Goal: Task Accomplishment & Management: Manage account settings

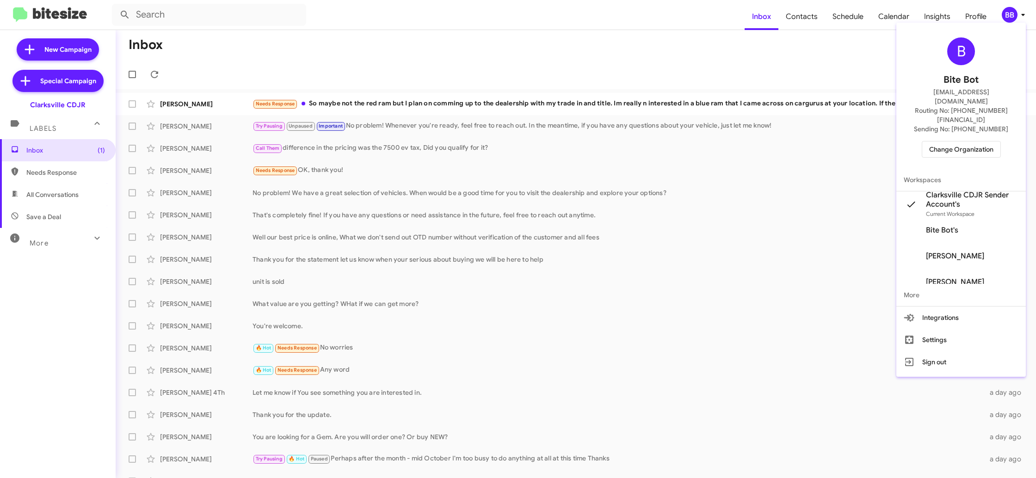
click at [967, 142] on span "Change Organization" at bounding box center [961, 150] width 64 height 16
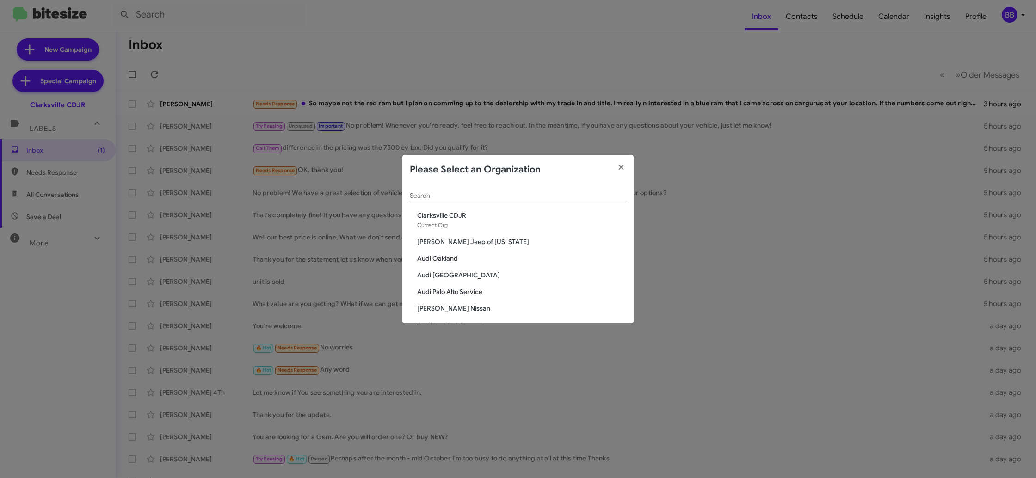
click at [464, 199] on div "Search" at bounding box center [518, 194] width 216 height 18
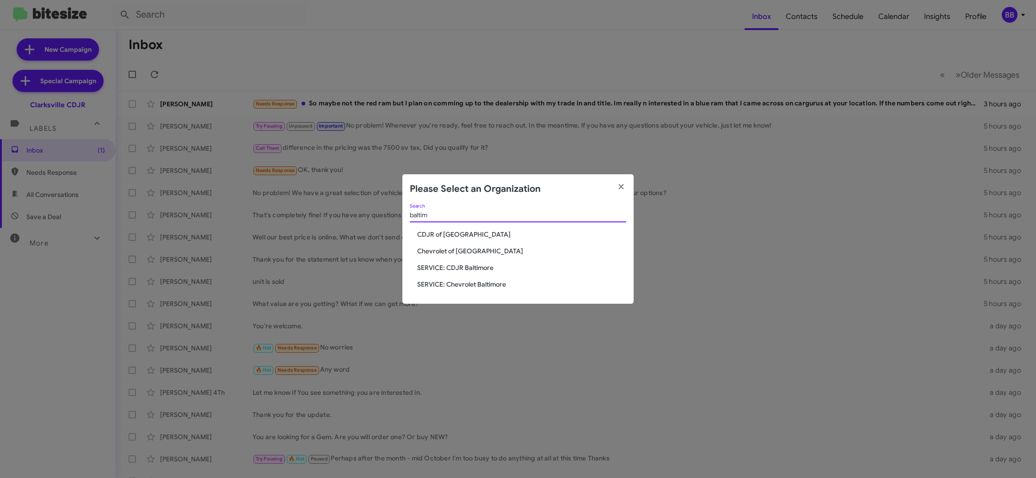
type input "baltim"
click at [455, 234] on span "CDJR of Baltimore" at bounding box center [521, 234] width 209 height 9
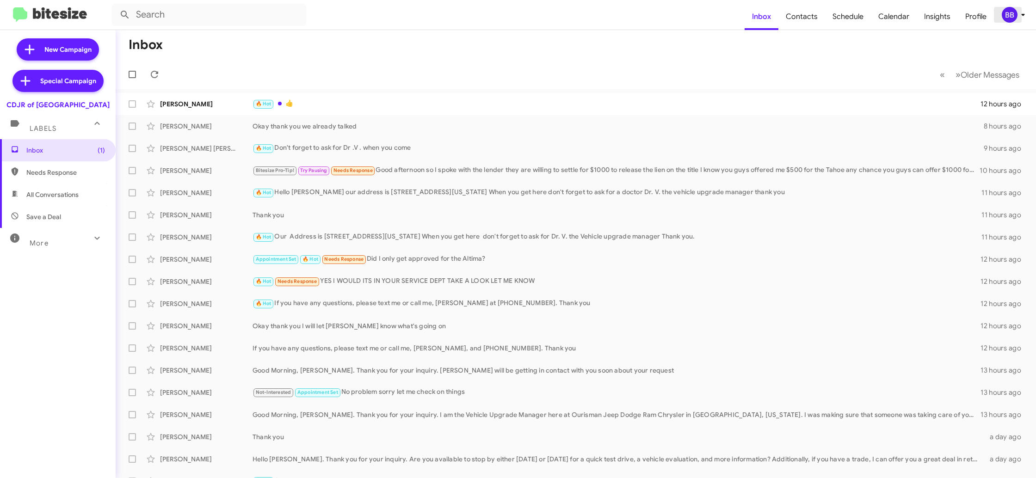
click at [1012, 17] on div "BB" at bounding box center [1010, 15] width 16 height 16
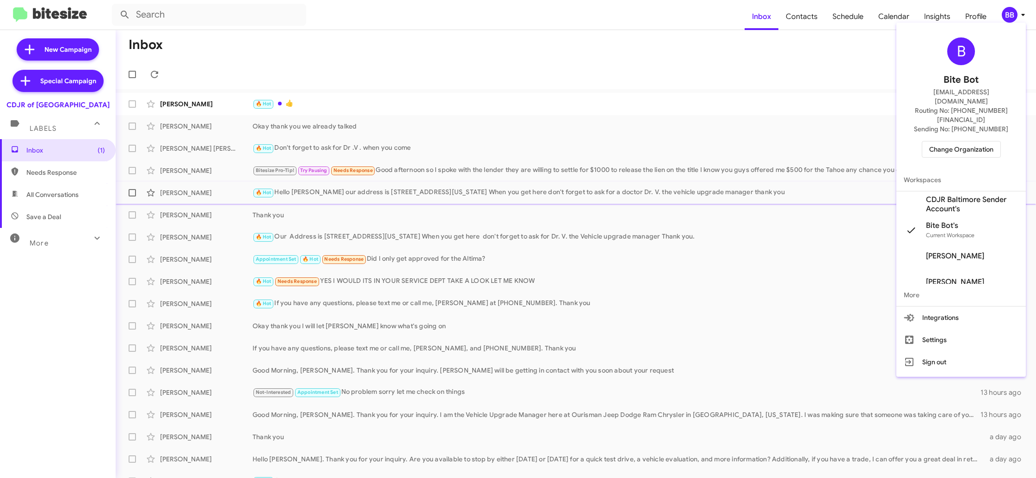
click at [942, 195] on span "CDJR Baltimore Sender Account's" at bounding box center [972, 204] width 92 height 18
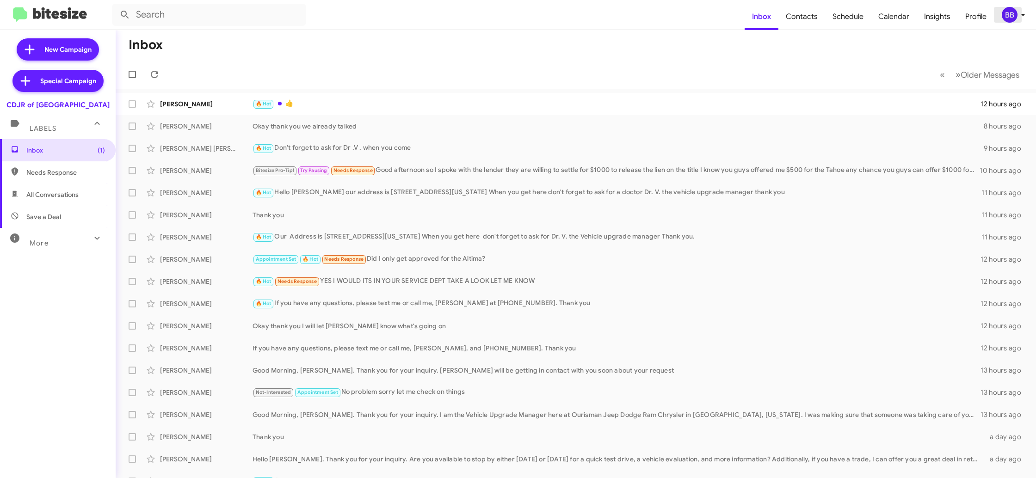
click at [1012, 20] on div "BB" at bounding box center [1010, 15] width 16 height 16
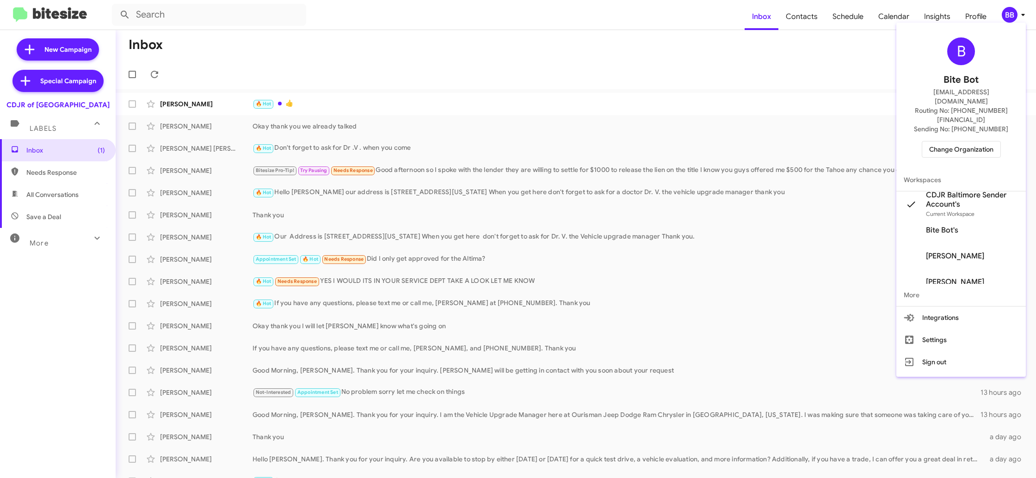
click at [763, 19] on div at bounding box center [518, 239] width 1036 height 478
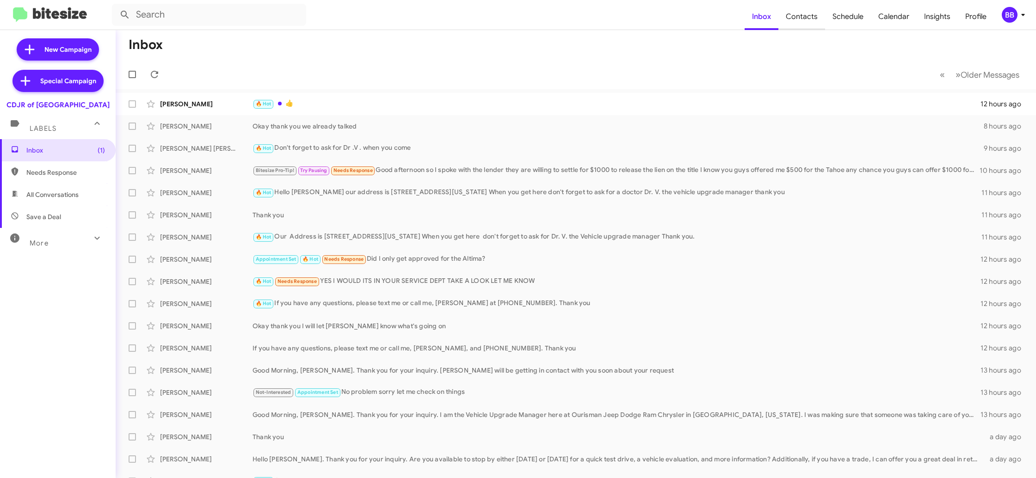
click at [821, 22] on span "Contacts" at bounding box center [801, 16] width 47 height 27
type input "in:groups"
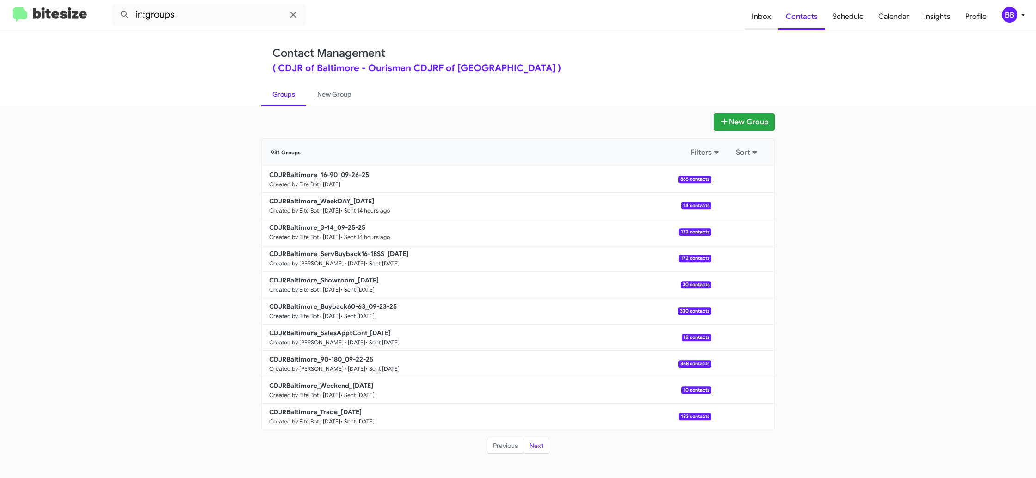
click at [767, 16] on span "Inbox" at bounding box center [762, 16] width 34 height 27
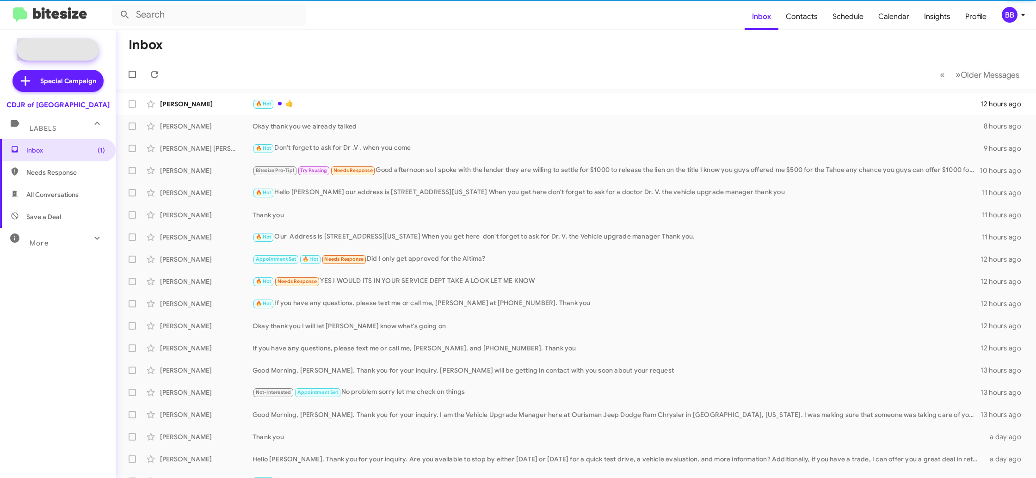
click at [62, 47] on span "New Campaign" at bounding box center [67, 49] width 47 height 9
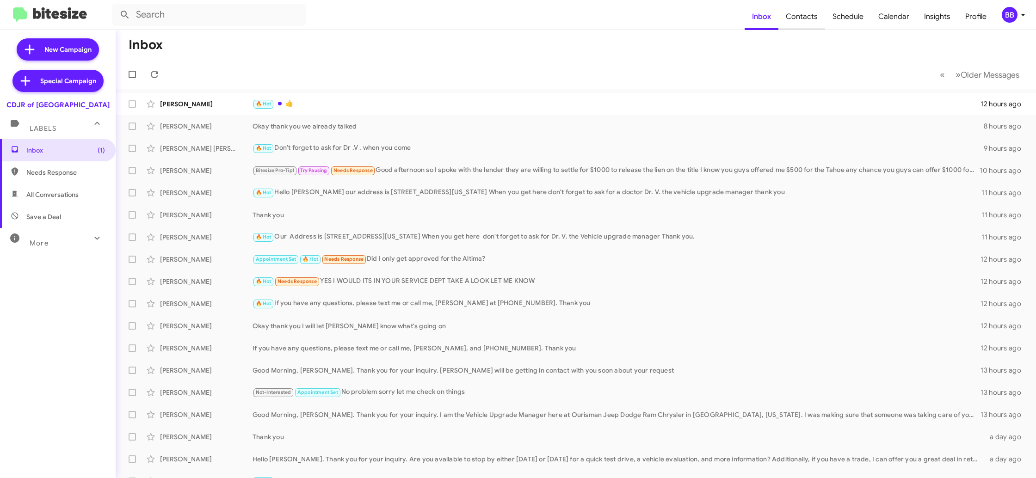
click at [801, 24] on span "Contacts" at bounding box center [801, 16] width 47 height 27
type input "in:groups"
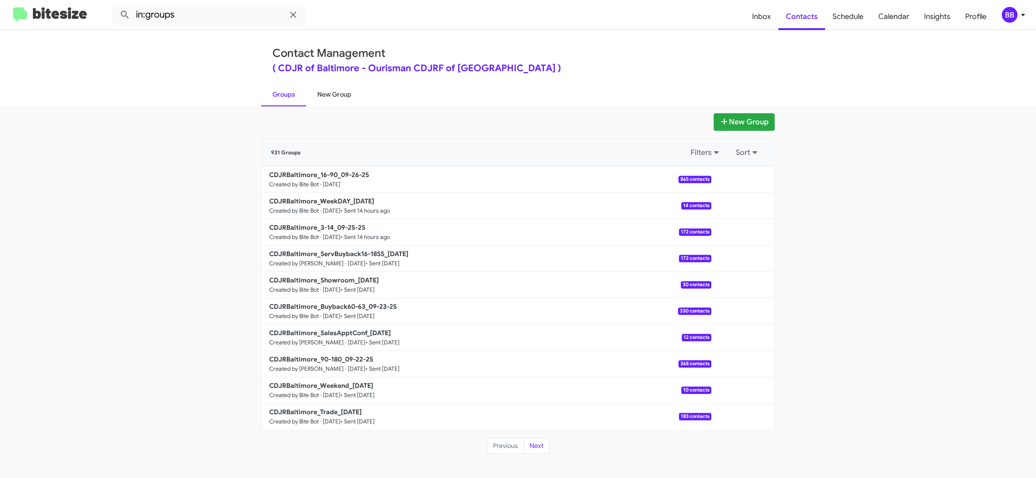
click at [333, 94] on link "New Group" at bounding box center [334, 94] width 56 height 24
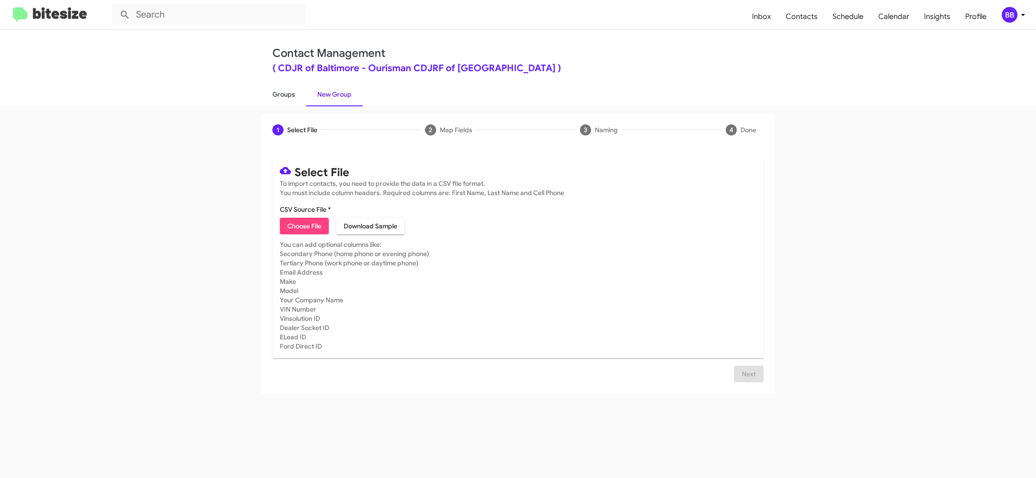
click at [280, 99] on link "Groups" at bounding box center [283, 94] width 45 height 24
type input "in:groups"
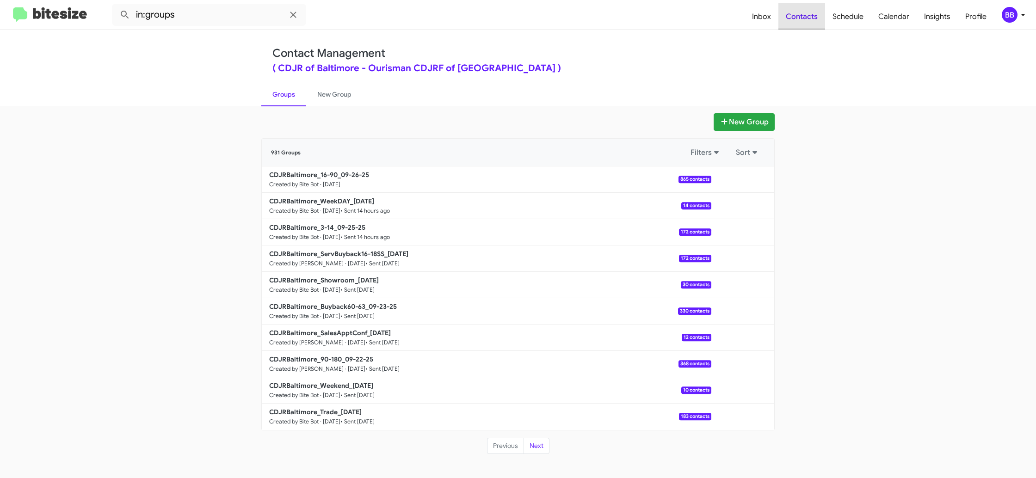
click at [806, 21] on span "Contacts" at bounding box center [801, 16] width 47 height 27
click at [763, 17] on span "Inbox" at bounding box center [762, 16] width 34 height 27
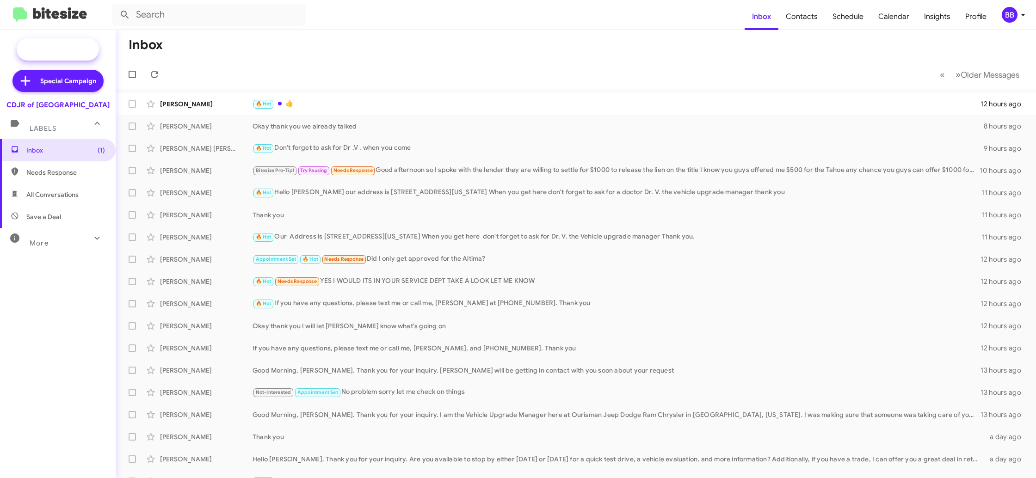
click at [60, 52] on span "New Campaign" at bounding box center [67, 49] width 47 height 9
click at [813, 24] on span "Contacts" at bounding box center [801, 16] width 47 height 27
type input "in:groups"
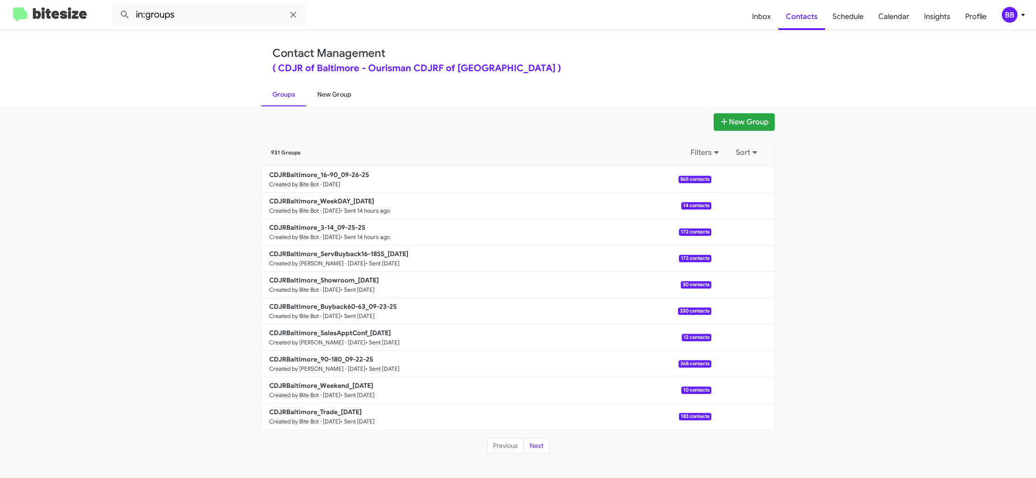
click at [335, 94] on link "New Group" at bounding box center [334, 94] width 56 height 24
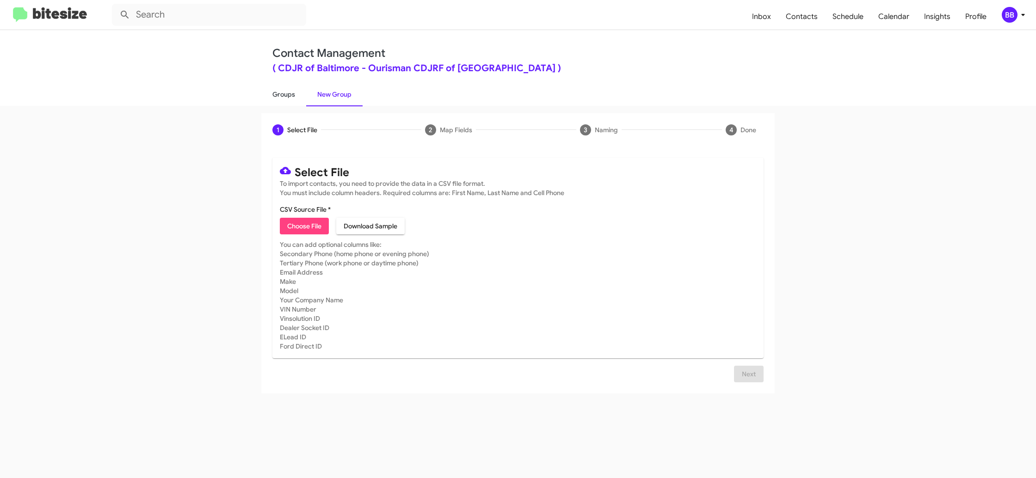
click at [277, 94] on link "Groups" at bounding box center [283, 94] width 45 height 24
type input "in:groups"
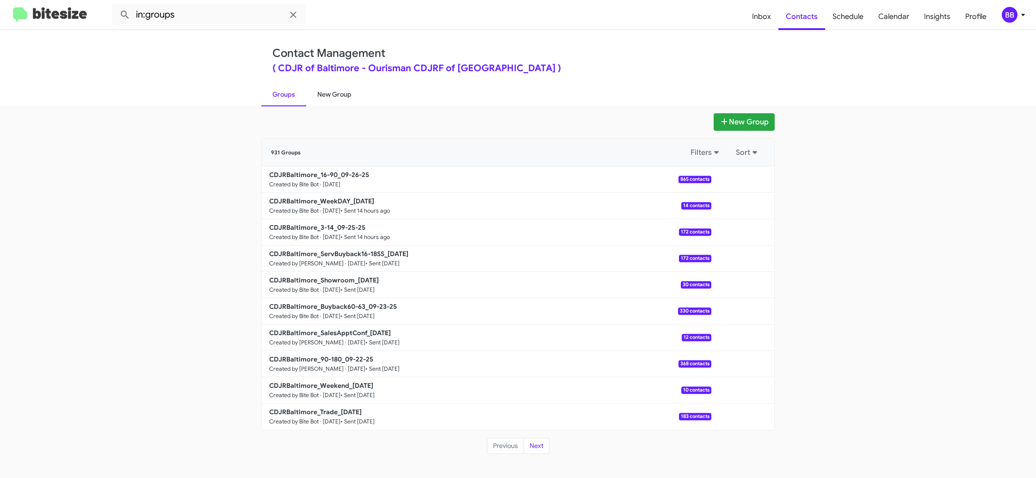
click at [346, 98] on link "New Group" at bounding box center [334, 94] width 56 height 24
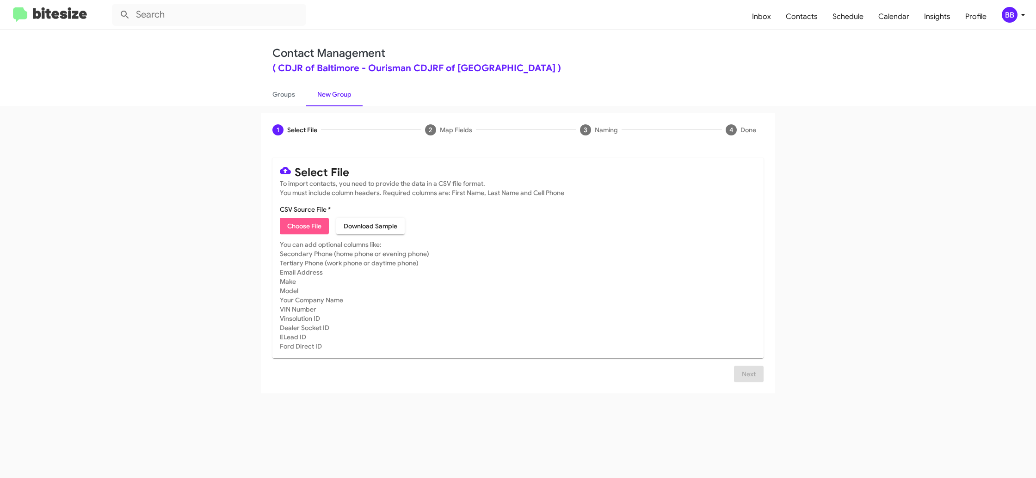
click at [295, 228] on span "Choose File" at bounding box center [304, 226] width 34 height 17
type input "cdjrbaloptout"
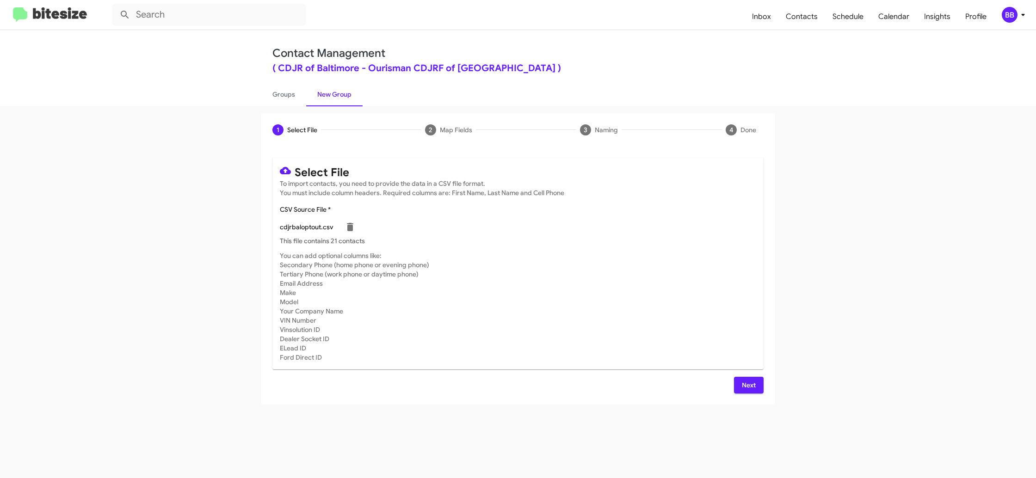
click at [746, 387] on span "Next" at bounding box center [748, 385] width 15 height 17
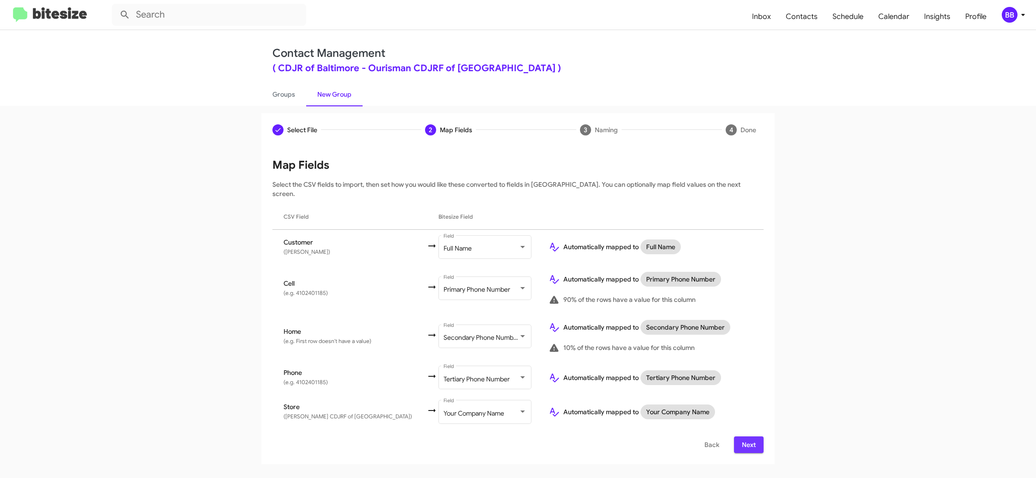
click at [749, 441] on span "Next" at bounding box center [748, 445] width 15 height 17
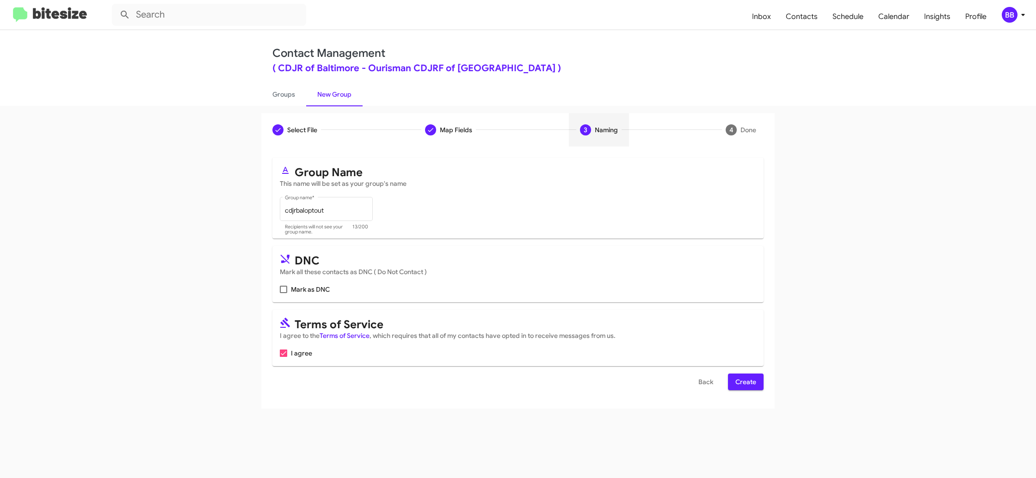
click at [305, 289] on span "Mark as DNC" at bounding box center [310, 289] width 39 height 11
click at [283, 293] on input "Mark as DNC" at bounding box center [283, 293] width 0 height 0
checkbox input "true"
click at [808, 24] on span "Contacts" at bounding box center [801, 16] width 47 height 27
type input "in:groups"
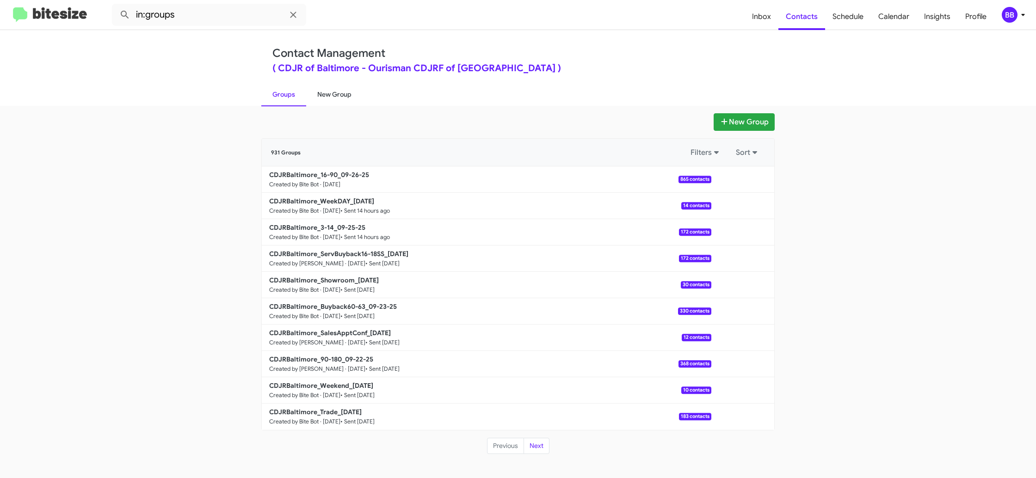
click at [320, 97] on link "New Group" at bounding box center [334, 94] width 56 height 24
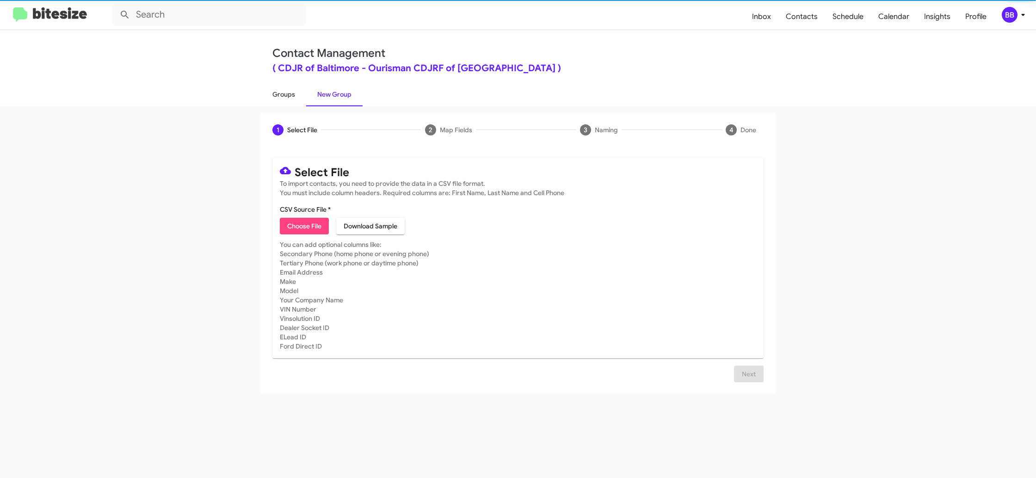
click at [276, 97] on link "Groups" at bounding box center [283, 94] width 45 height 24
type input "in:groups"
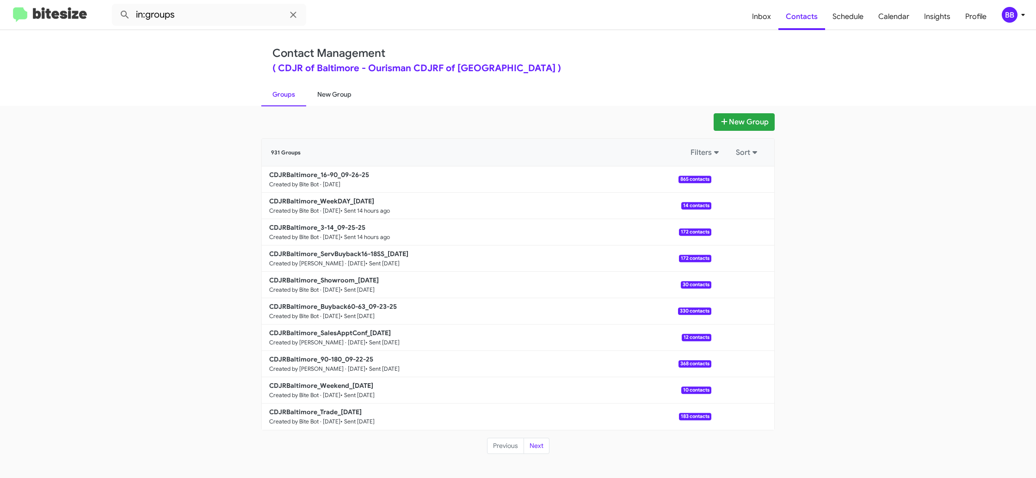
click at [328, 95] on link "New Group" at bounding box center [334, 94] width 56 height 24
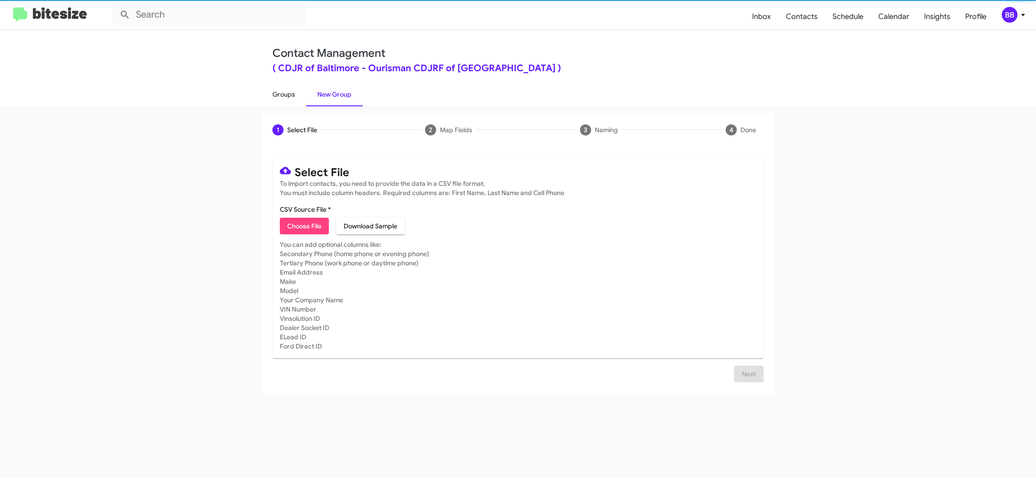
click at [287, 100] on link "Groups" at bounding box center [283, 94] width 45 height 24
type input "in:groups"
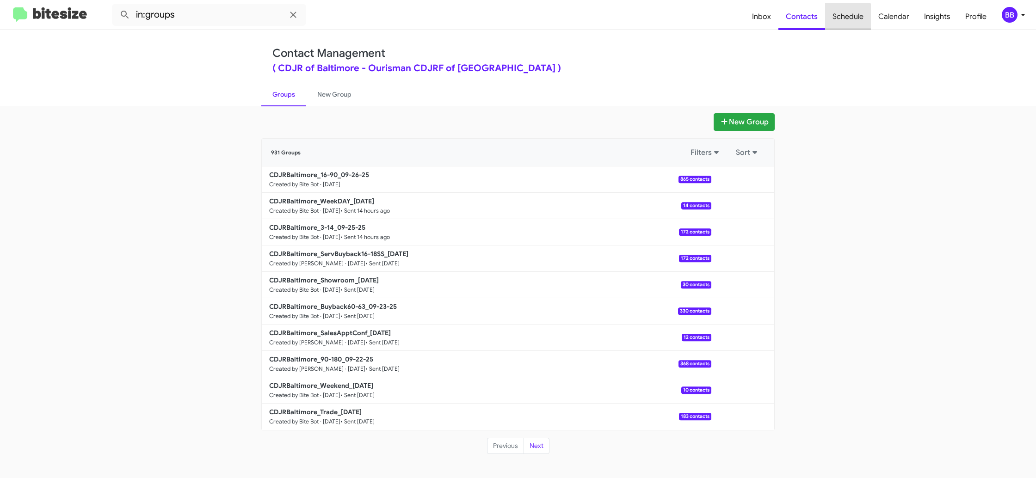
click at [842, 20] on span "Schedule" at bounding box center [848, 16] width 46 height 27
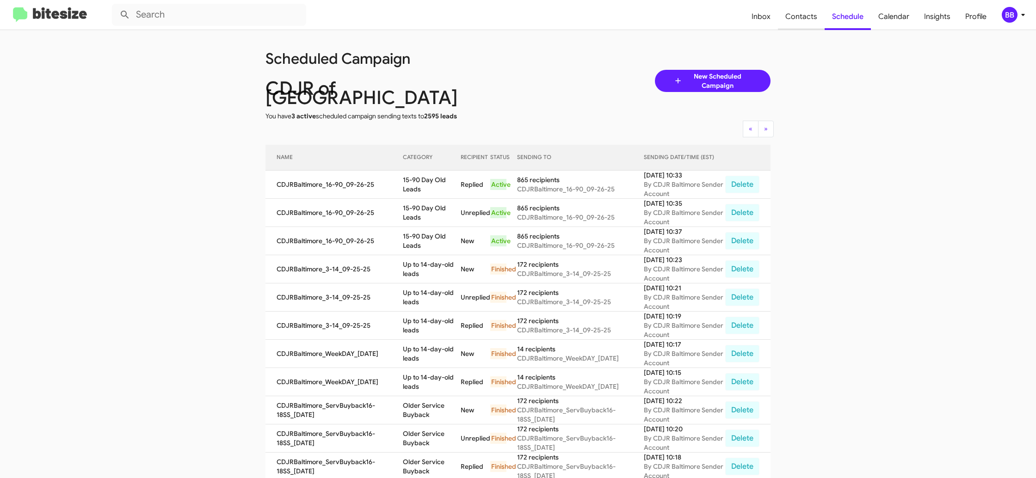
click at [806, 25] on span "Contacts" at bounding box center [801, 16] width 47 height 27
type input "in:groups"
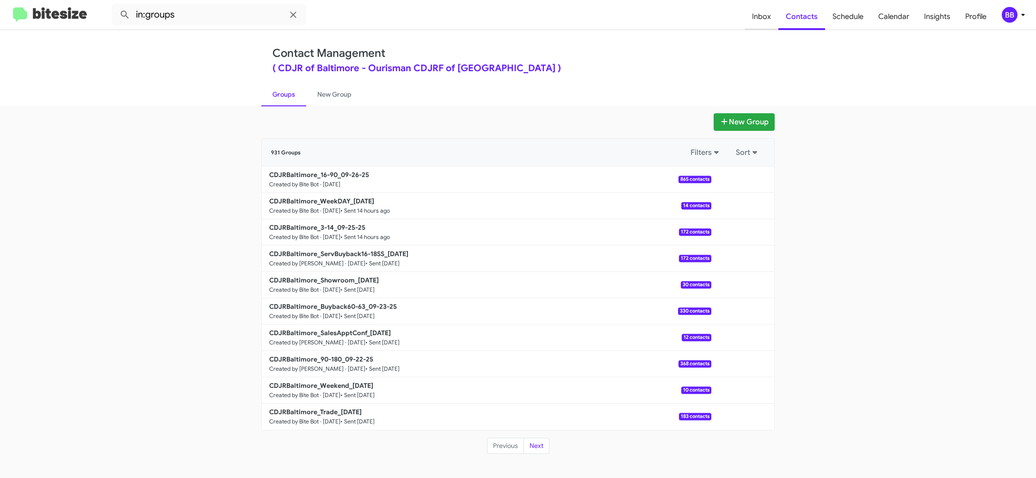
click at [761, 23] on span "Inbox" at bounding box center [762, 16] width 34 height 27
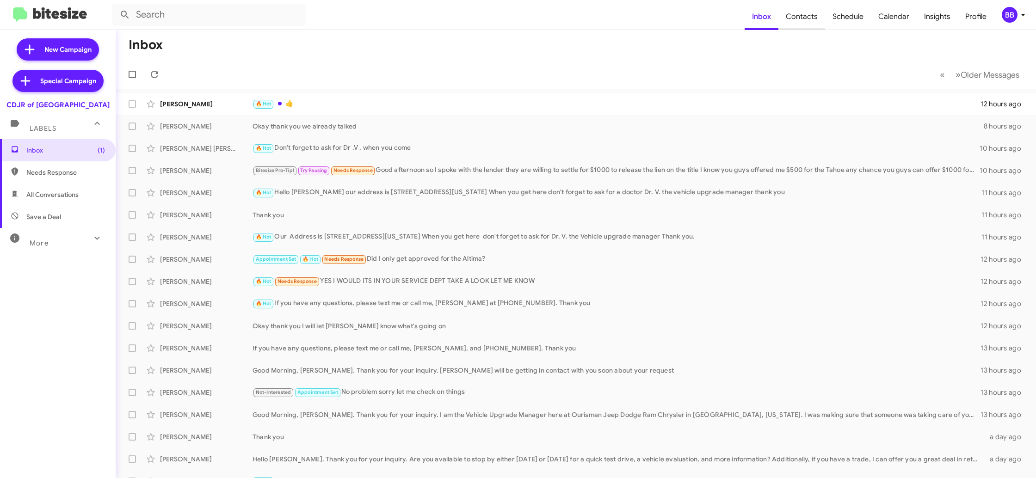
click at [794, 25] on span "Contacts" at bounding box center [801, 16] width 47 height 27
type input "in:groups"
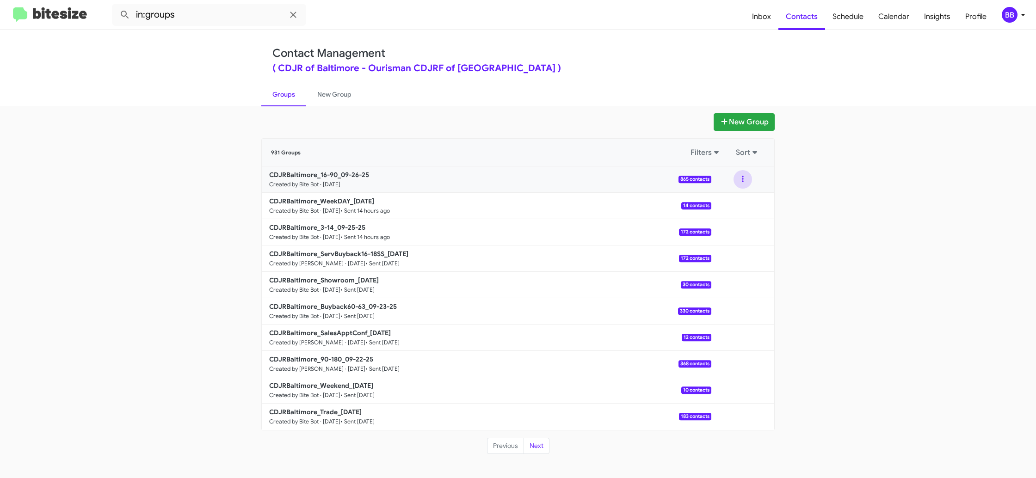
click at [738, 179] on button at bounding box center [742, 179] width 18 height 18
click at [724, 206] on button "View contacts" at bounding box center [715, 204] width 74 height 22
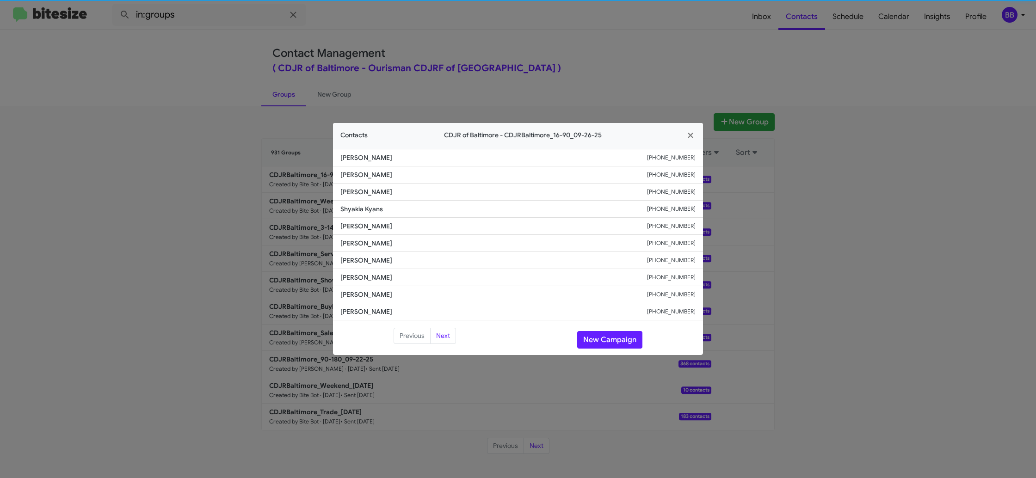
click at [361, 241] on span "James Ward" at bounding box center [493, 243] width 307 height 9
copy span "James Ward"
click at [372, 223] on span "Erika Montenegro" at bounding box center [493, 226] width 307 height 9
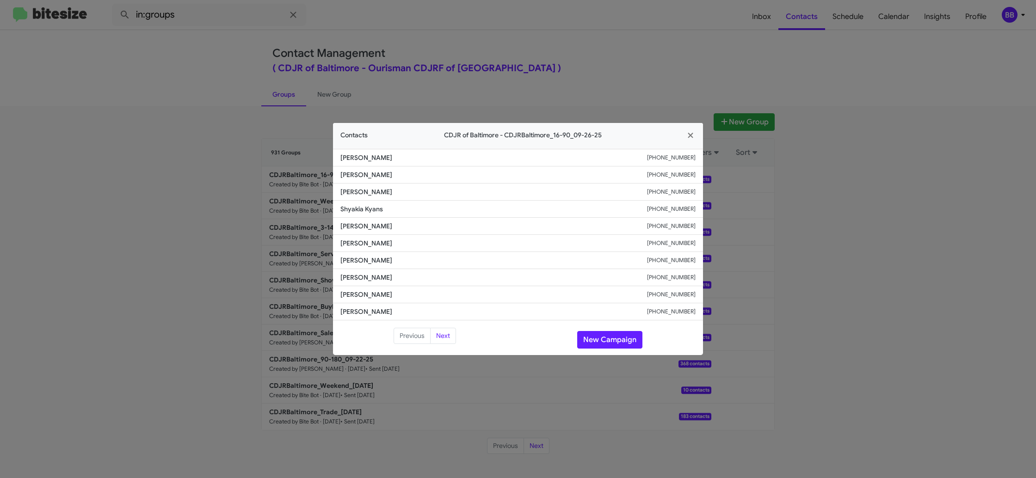
click at [372, 223] on span "Erika Montenegro" at bounding box center [493, 226] width 307 height 9
copy span "Erika Montenegro"
drag, startPoint x: 685, startPoint y: 227, endPoint x: 717, endPoint y: 232, distance: 31.9
click at [696, 226] on li "Erika Montenegro +14433456518" at bounding box center [518, 226] width 370 height 17
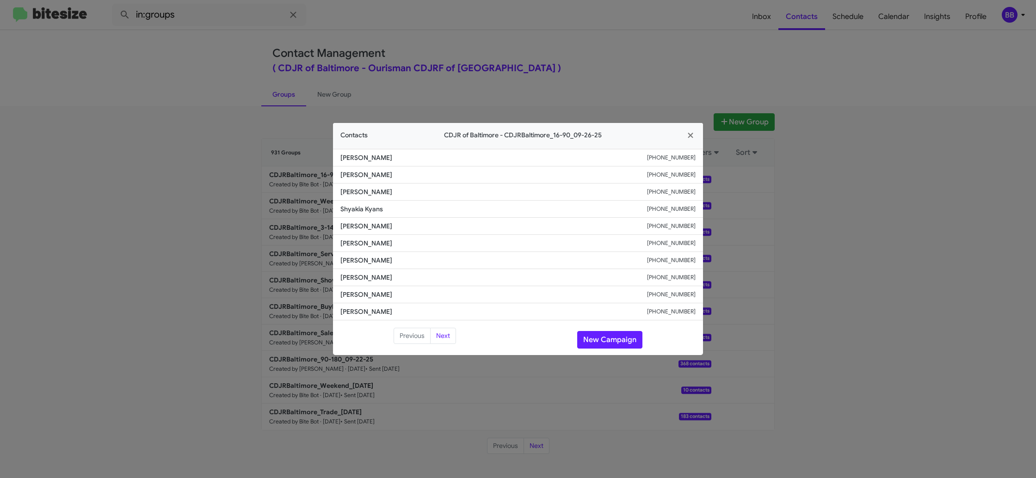
click at [438, 62] on modal-container "Contacts CDJR of Baltimore - CDJRBaltimore_16-90_09-26-25 Tierra Lindsay +12405…" at bounding box center [518, 239] width 1036 height 478
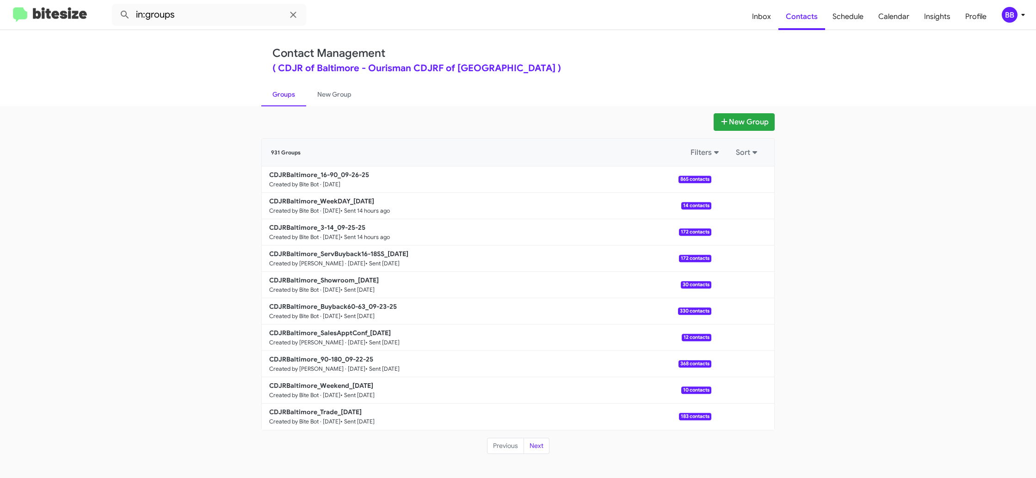
click at [1012, 17] on div "BB" at bounding box center [1010, 15] width 16 height 16
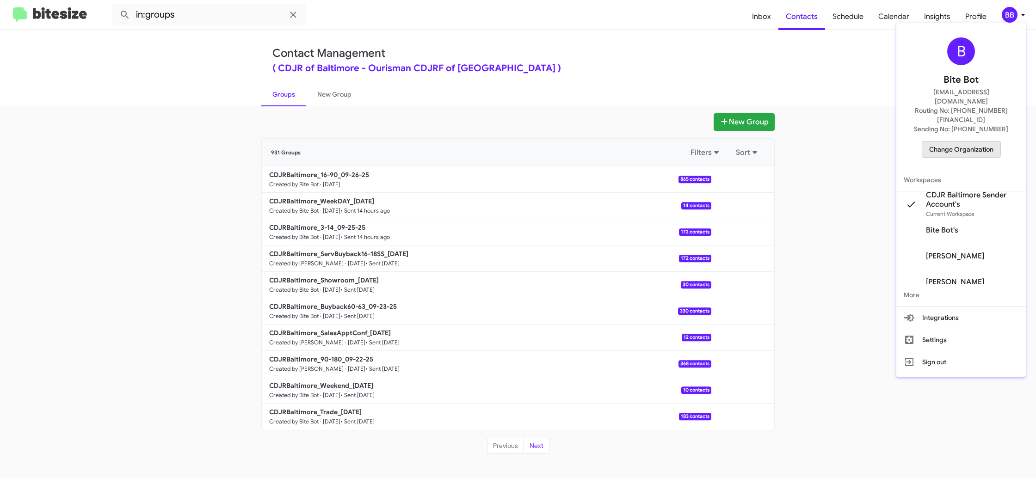
click at [943, 142] on span "Change Organization" at bounding box center [961, 150] width 64 height 16
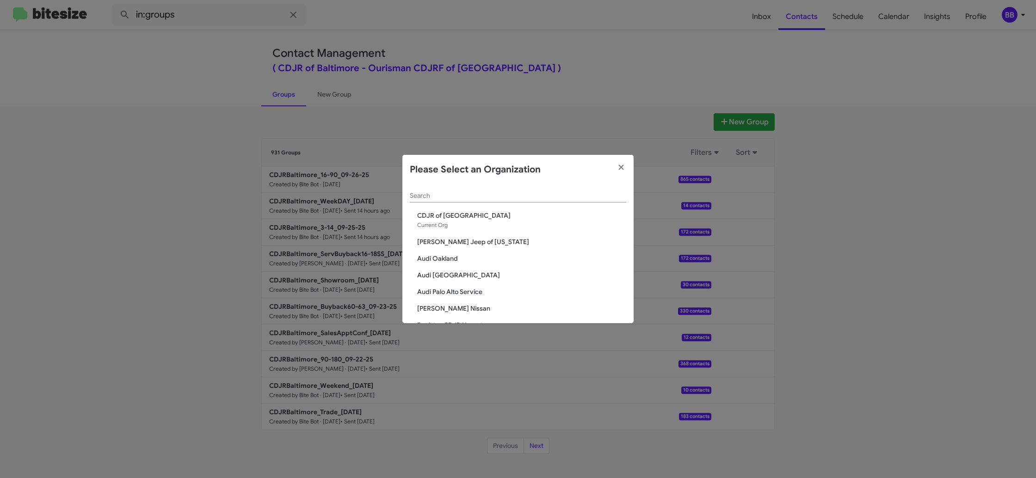
click at [424, 195] on input "Search" at bounding box center [518, 195] width 216 height 7
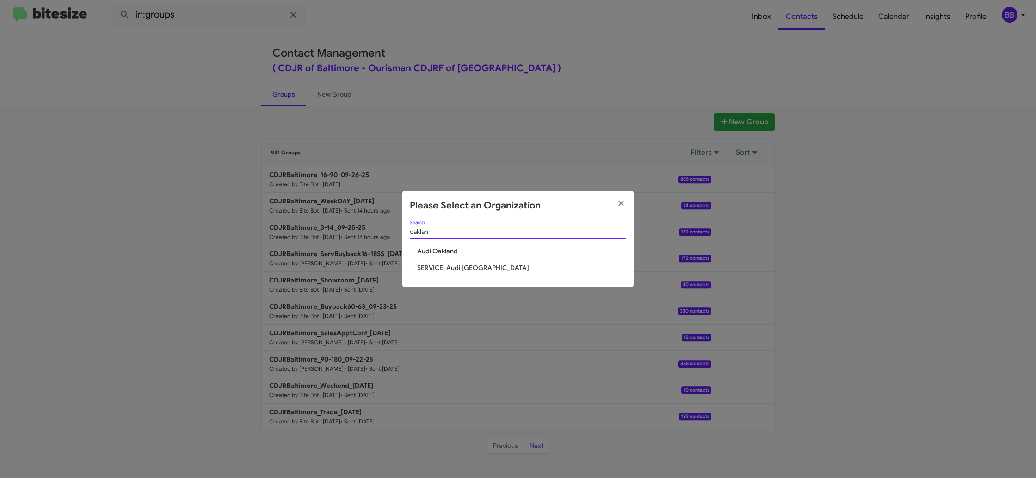
type input "oaklan"
click at [432, 255] on span "Audi Oakland" at bounding box center [521, 250] width 209 height 9
click at [433, 251] on span "Audi Oakland" at bounding box center [521, 250] width 209 height 9
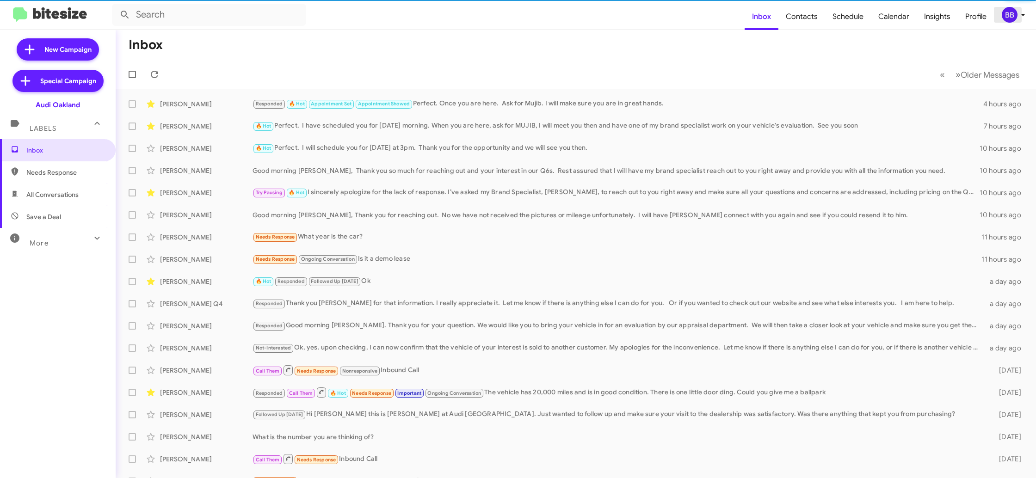
click at [1006, 16] on div "BB" at bounding box center [1010, 15] width 16 height 16
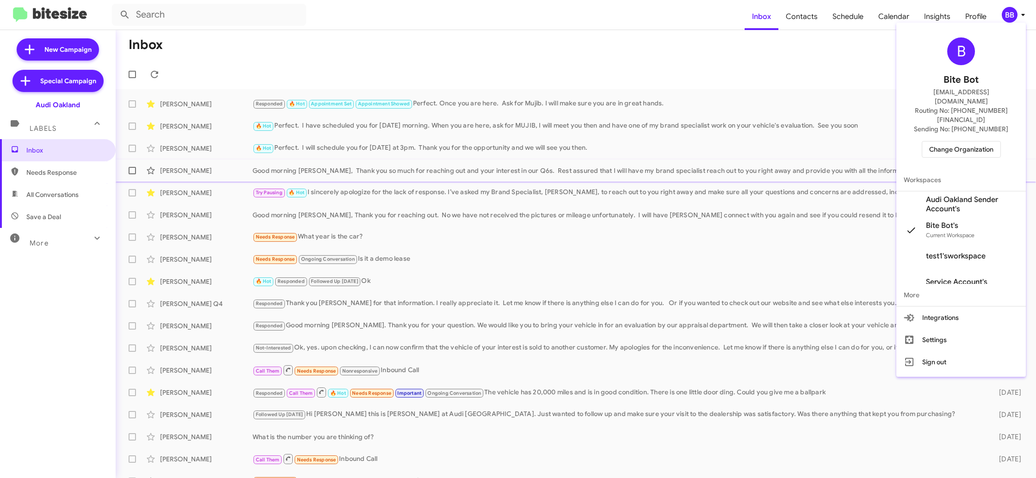
click at [957, 195] on span "Audi Oakland Sender Account's" at bounding box center [972, 204] width 92 height 18
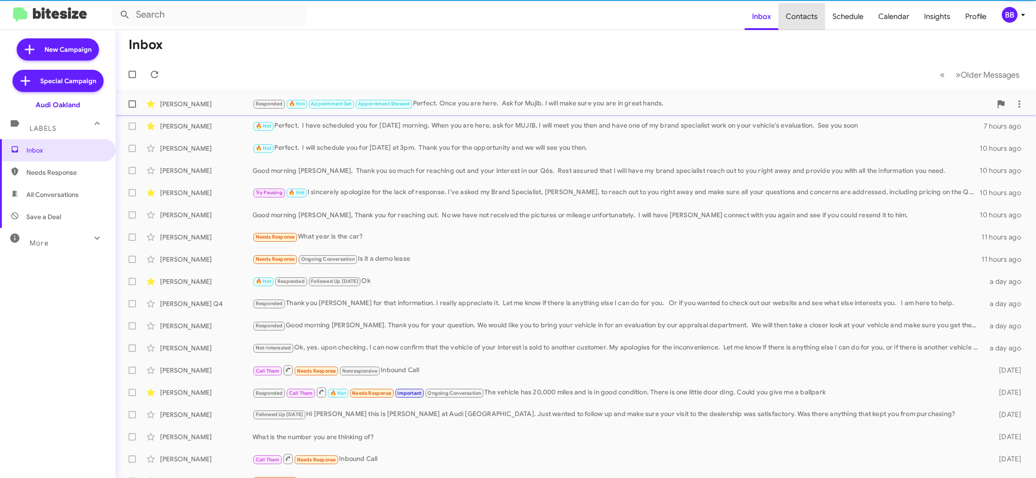
click at [798, 15] on span "Contacts" at bounding box center [801, 16] width 47 height 27
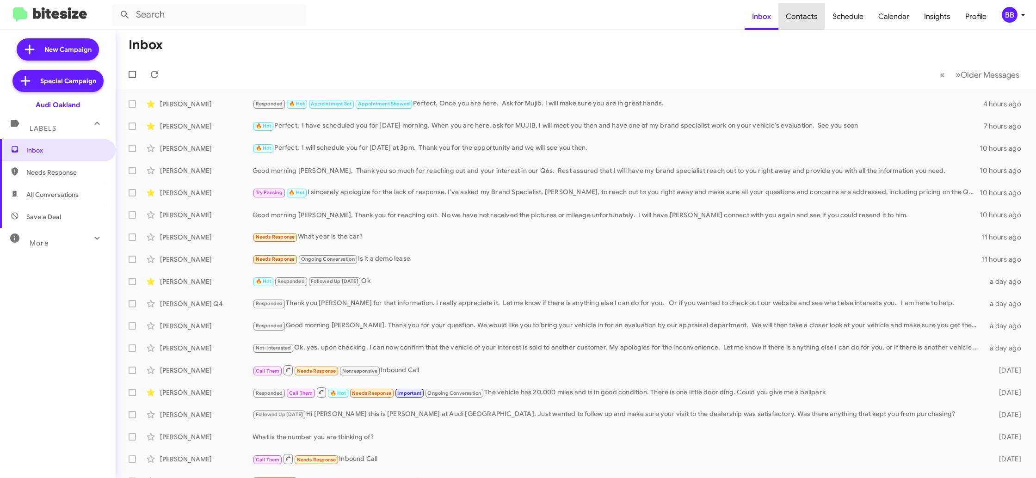
type input "in:groups"
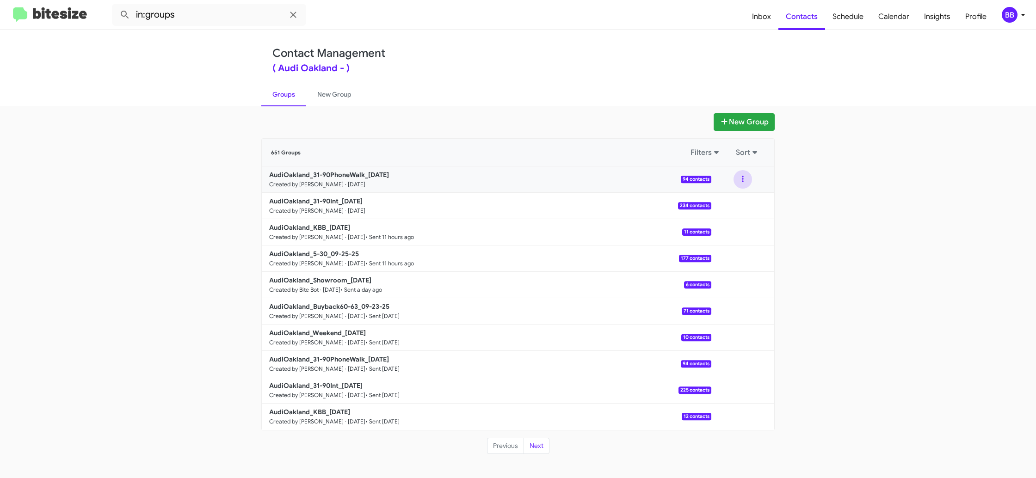
click at [745, 178] on button at bounding box center [742, 179] width 18 height 18
click at [726, 209] on button "View contacts" at bounding box center [715, 204] width 74 height 22
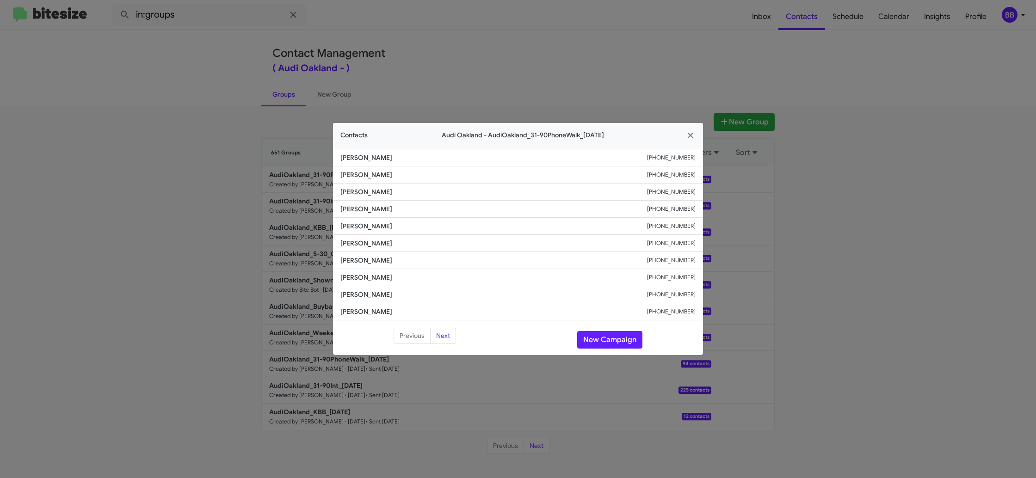
click at [360, 227] on span "[PERSON_NAME]" at bounding box center [493, 226] width 307 height 9
copy span "[PERSON_NAME]"
click at [483, 86] on modal-container "Contacts Audi Oakland - AudiOakland_31-90PhoneWalk_[DATE] [PERSON_NAME] [PHONE_…" at bounding box center [518, 239] width 1036 height 478
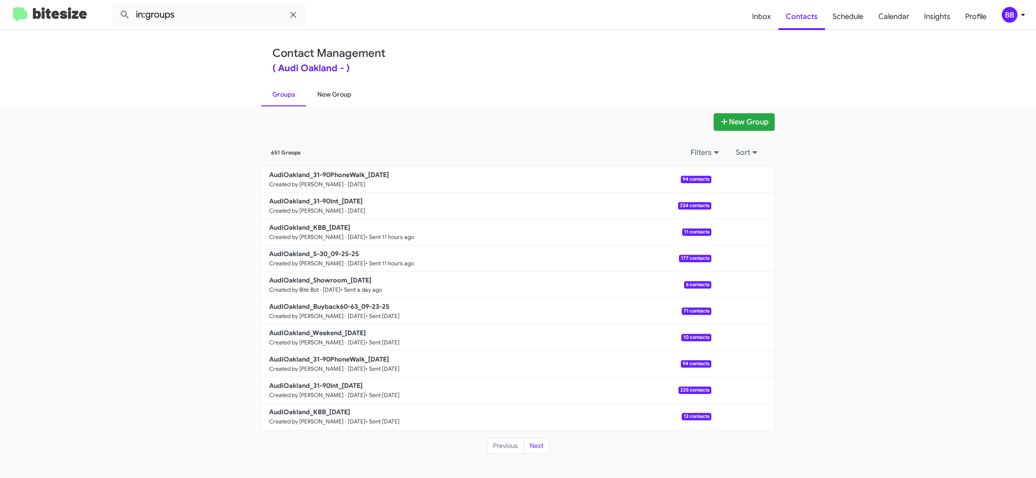
click at [339, 98] on link "New Group" at bounding box center [334, 94] width 56 height 24
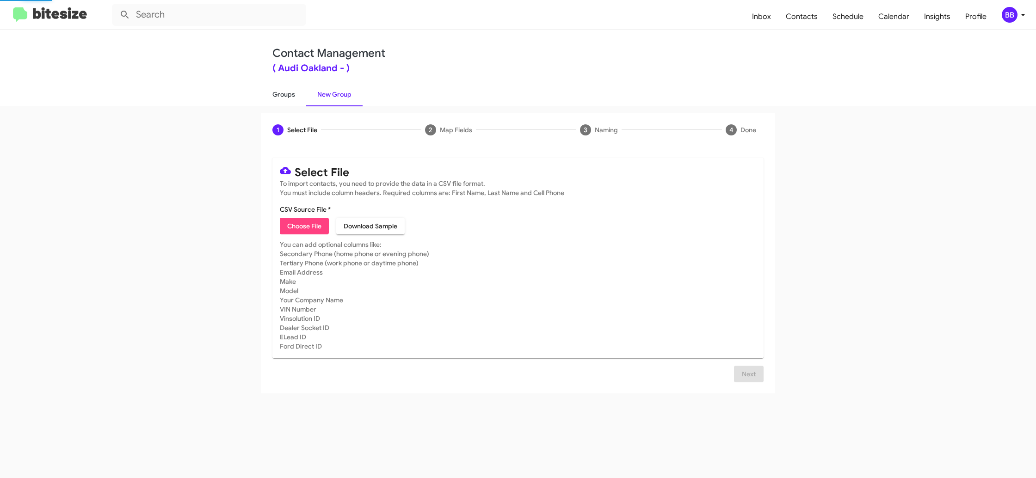
click at [291, 97] on link "Groups" at bounding box center [283, 94] width 45 height 24
type input "in:groups"
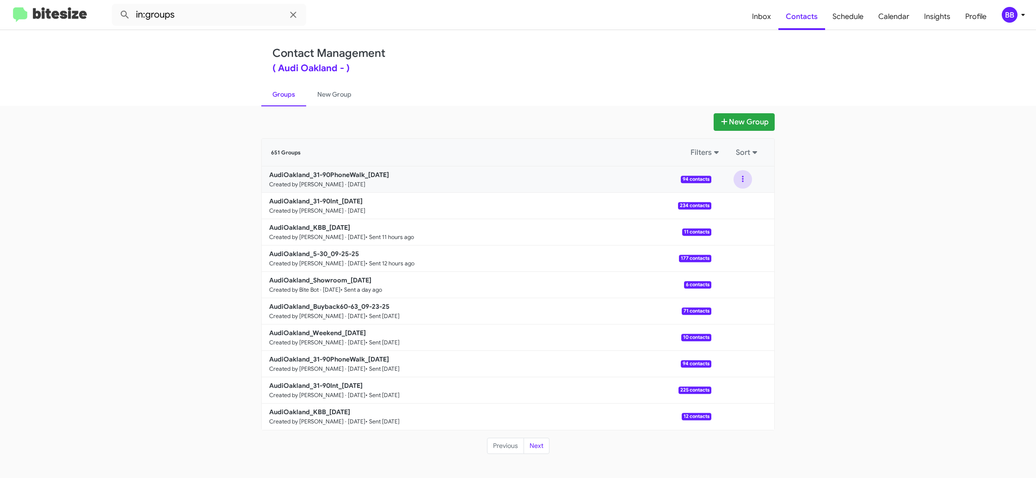
click at [746, 179] on button at bounding box center [742, 179] width 18 height 18
click at [869, 211] on app-groups "New Group 651 Groups Filters Sort AudiOakland_31-90PhoneWalk_[DATE] Created by …" at bounding box center [518, 283] width 1036 height 341
click at [840, 14] on span "Schedule" at bounding box center [848, 16] width 46 height 27
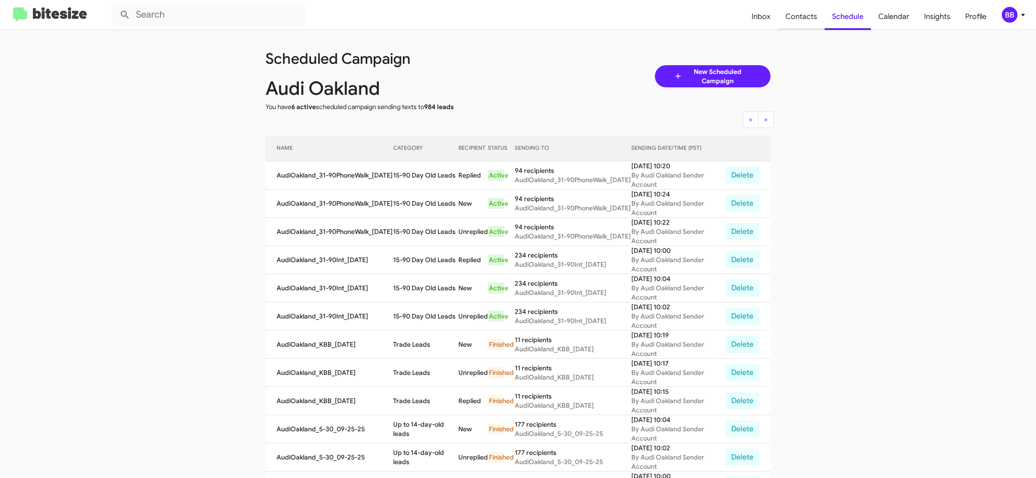
click at [794, 19] on span "Contacts" at bounding box center [801, 16] width 47 height 27
type input "in:groups"
